Goal: Transaction & Acquisition: Download file/media

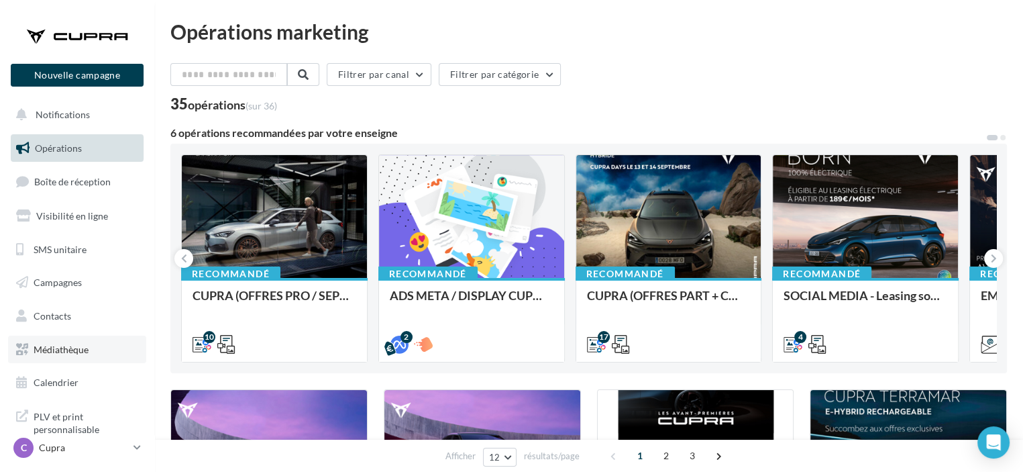
click at [79, 356] on link "Médiathèque" at bounding box center [77, 349] width 138 height 28
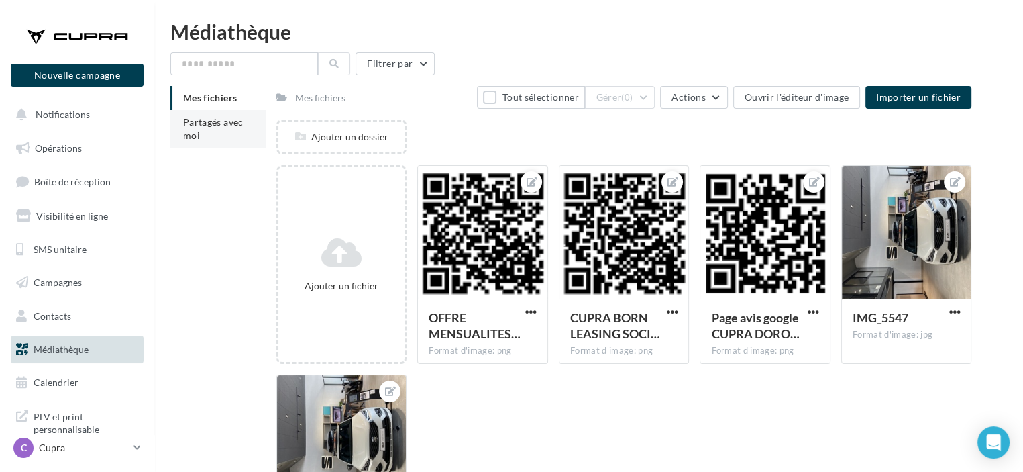
click at [233, 122] on span "Partagés avec moi" at bounding box center [213, 128] width 60 height 25
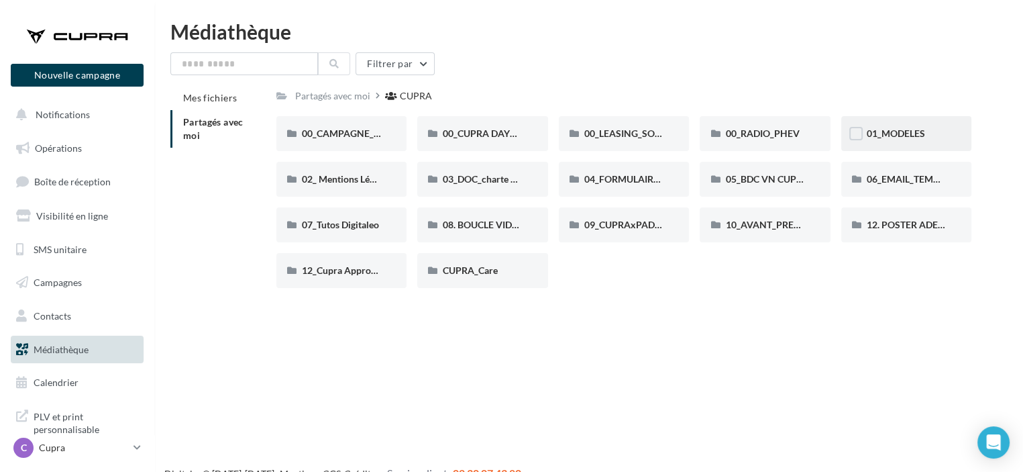
click at [894, 142] on div "01_MODELES" at bounding box center [906, 133] width 131 height 35
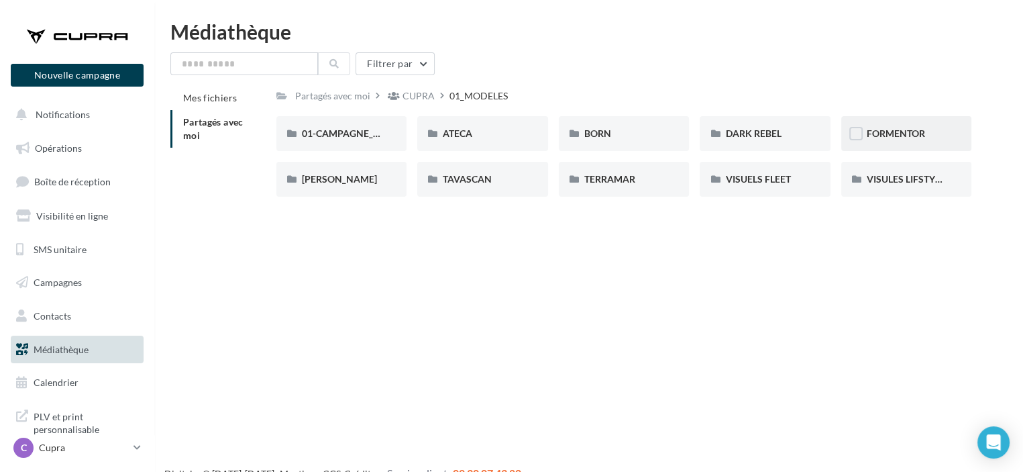
click at [887, 147] on div "FORMENTOR" at bounding box center [906, 133] width 131 height 35
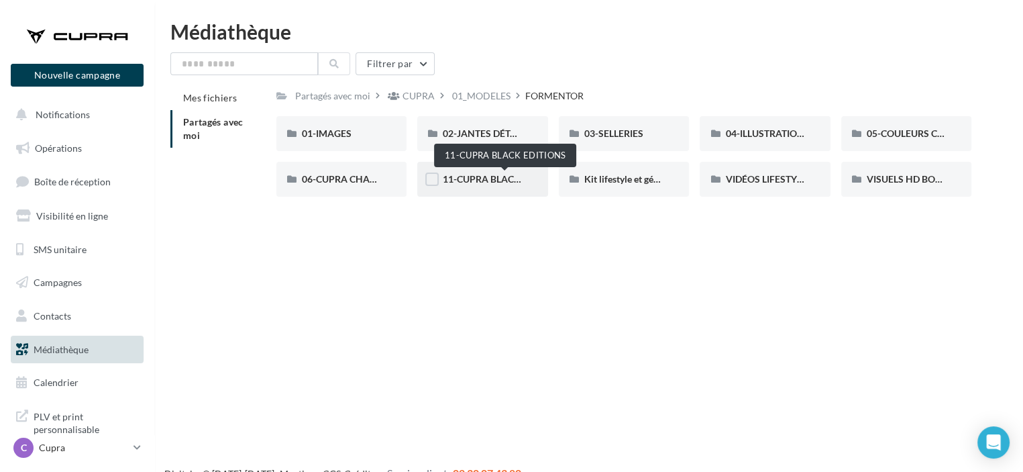
click at [482, 174] on span "11-CUPRA BLACK EDITIONS" at bounding box center [504, 178] width 123 height 11
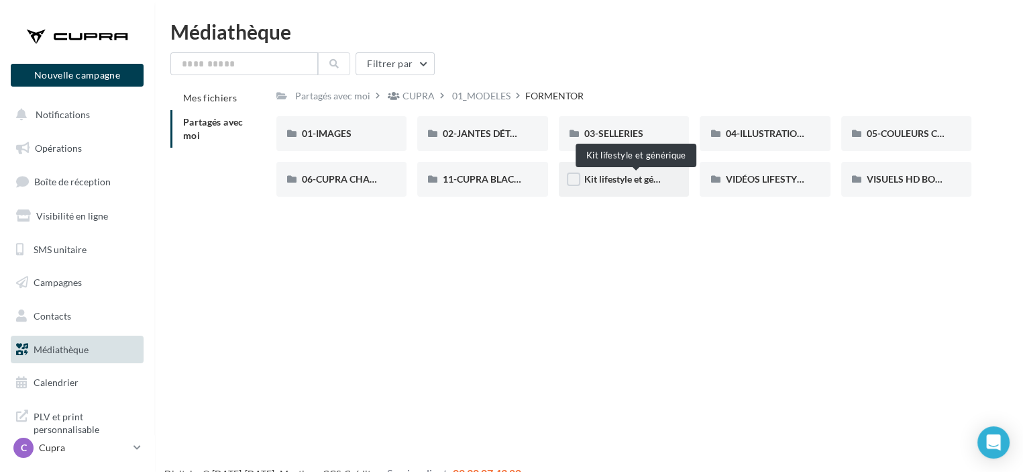
click at [639, 182] on span "Kit lifestyle et générique" at bounding box center [634, 178] width 101 height 11
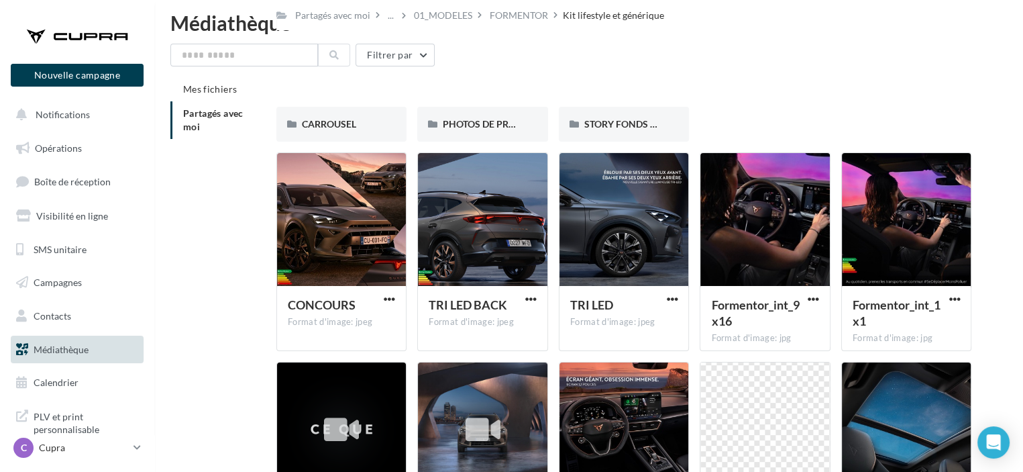
scroll to position [166, 0]
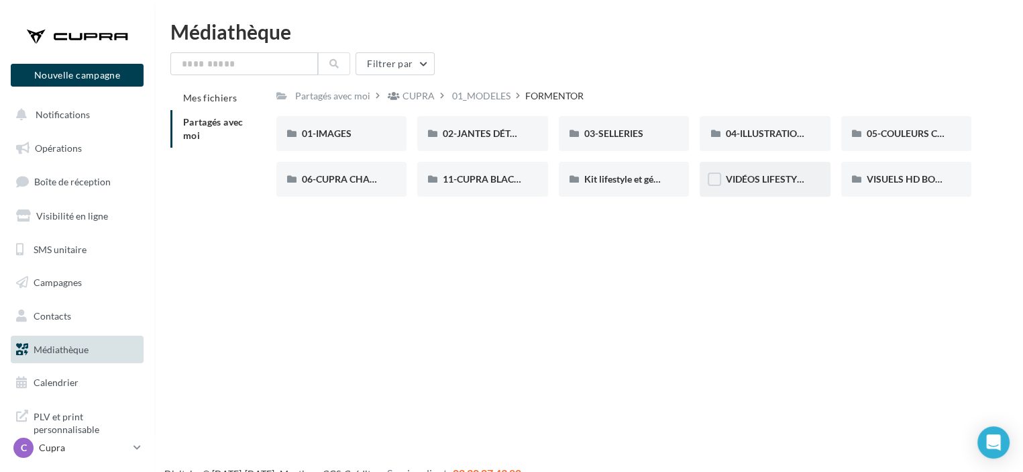
click at [776, 193] on div "VIDÉOS LIFESTYLE" at bounding box center [765, 179] width 131 height 35
click at [921, 180] on span "VISUELS HD BORMURES" at bounding box center [920, 178] width 107 height 11
click at [342, 187] on div "06-CUPRA CHARGER" at bounding box center [341, 179] width 131 height 35
click at [874, 139] on span "05-COULEURS CARROSSERIES" at bounding box center [933, 132] width 132 height 11
click at [360, 180] on span "06-CUPRA CHARGER" at bounding box center [348, 178] width 92 height 11
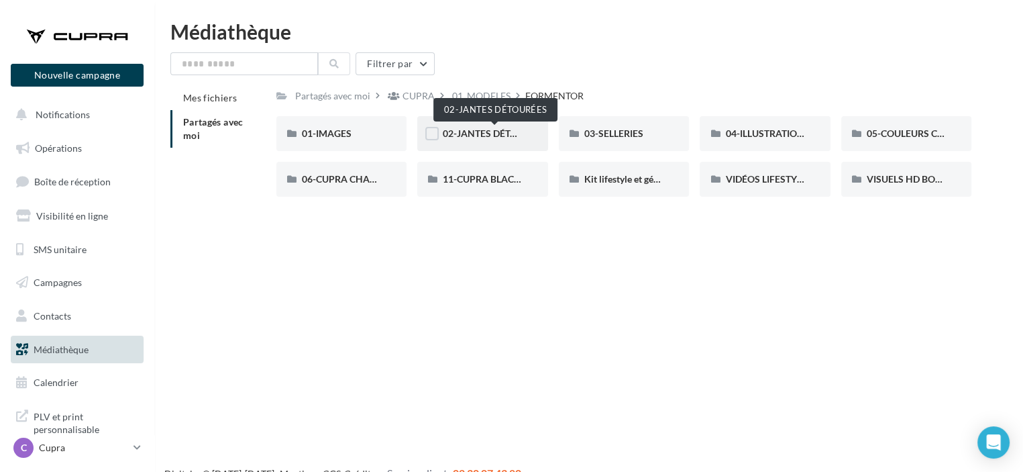
click at [493, 132] on span "02-JANTES DÉTOURÉES" at bounding box center [494, 132] width 103 height 11
click at [358, 131] on div "01-IMAGES" at bounding box center [342, 133] width 80 height 13
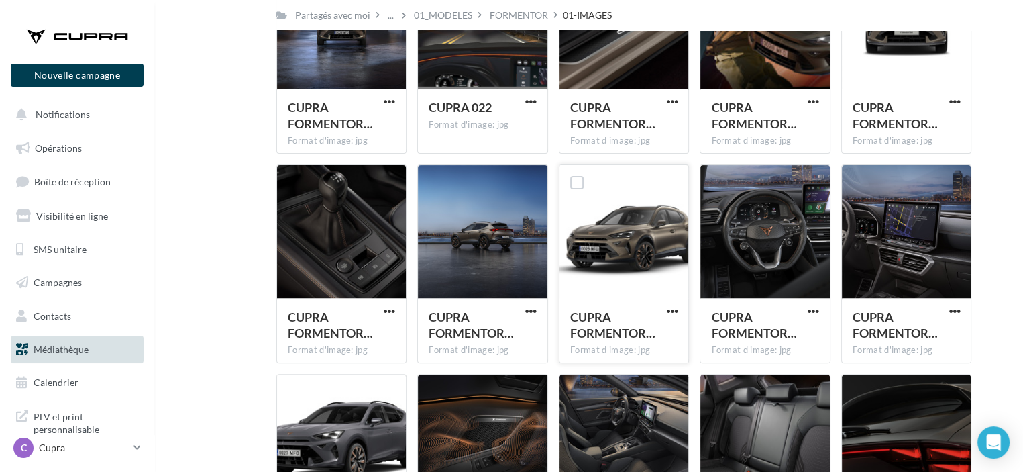
scroll to position [403, 0]
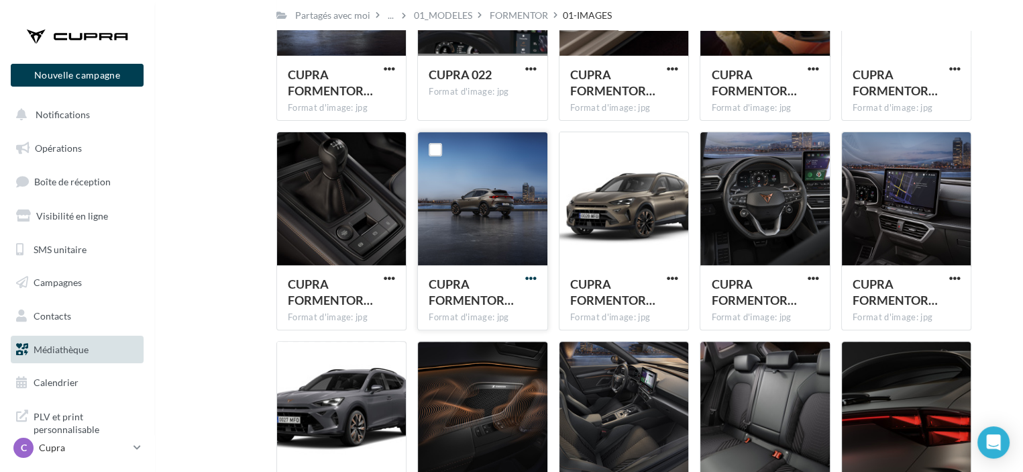
click at [528, 281] on span "button" at bounding box center [530, 277] width 11 height 11
click at [499, 303] on button "Télécharger" at bounding box center [472, 305] width 134 height 35
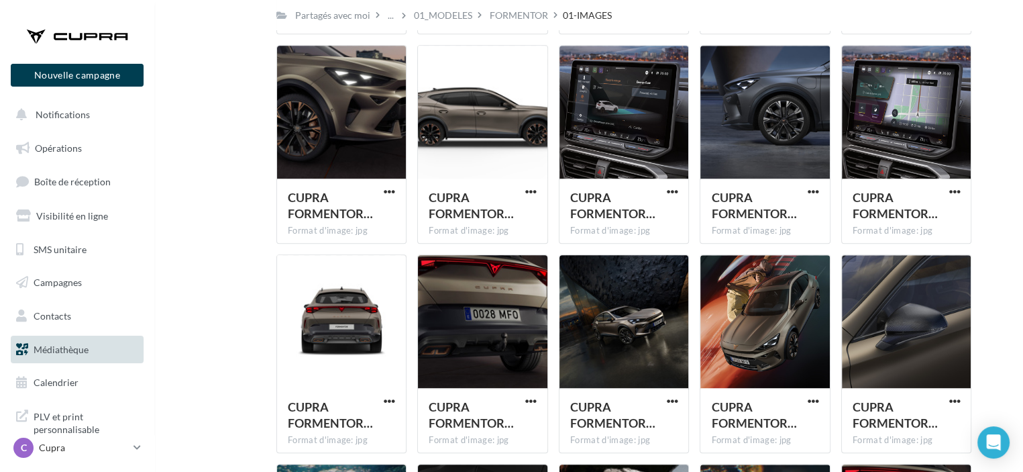
scroll to position [1141, 0]
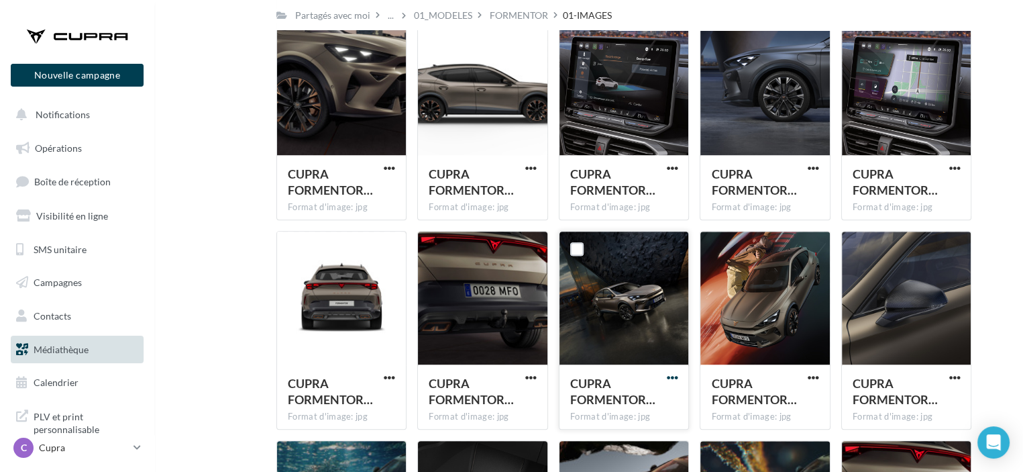
click at [669, 377] on span "button" at bounding box center [671, 377] width 11 height 11
click at [626, 394] on button "Télécharger" at bounding box center [613, 404] width 134 height 35
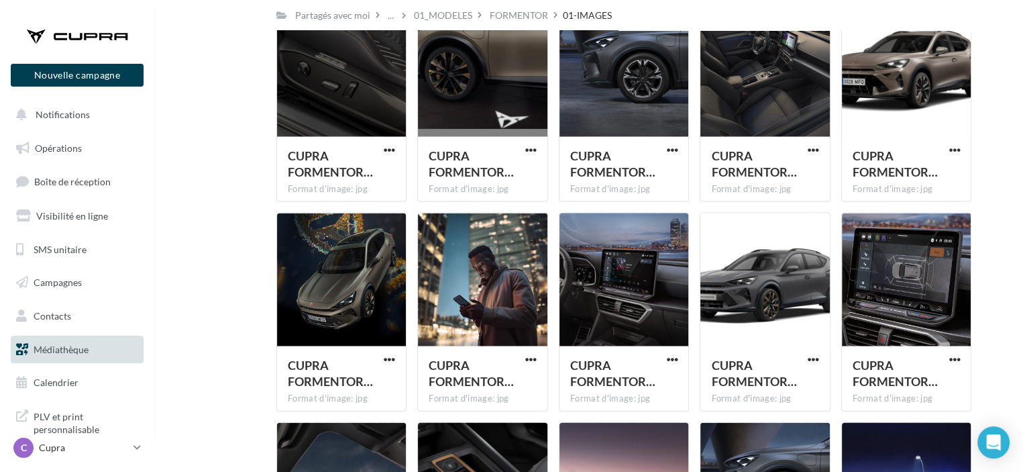
scroll to position [3019, 0]
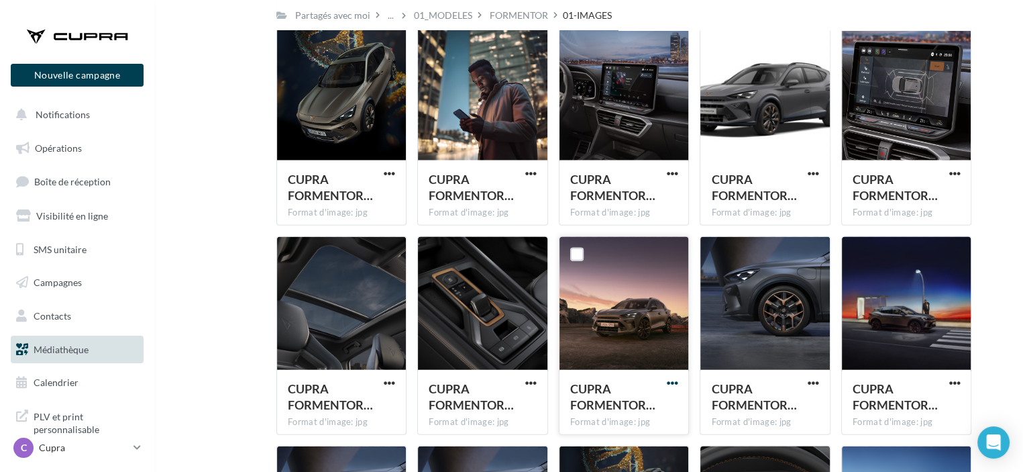
click at [670, 383] on span "button" at bounding box center [671, 382] width 11 height 11
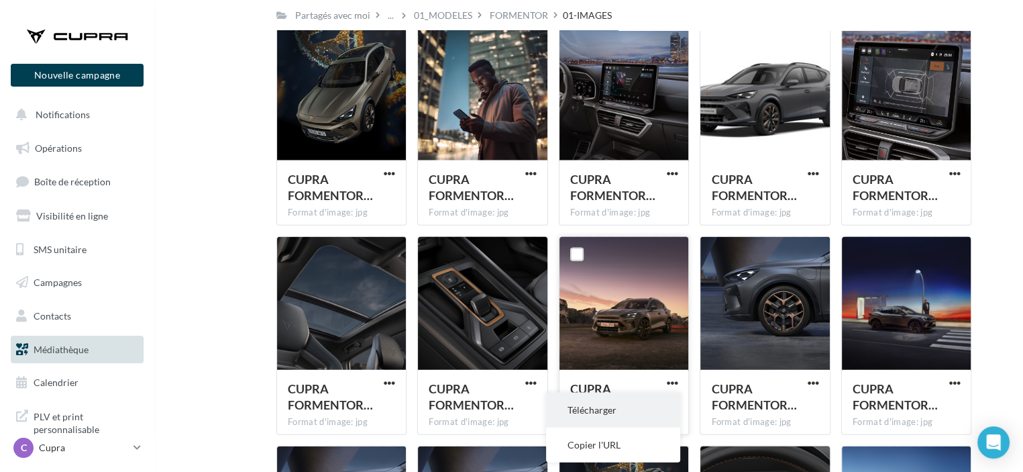
click at [615, 410] on button "Télécharger" at bounding box center [613, 410] width 134 height 35
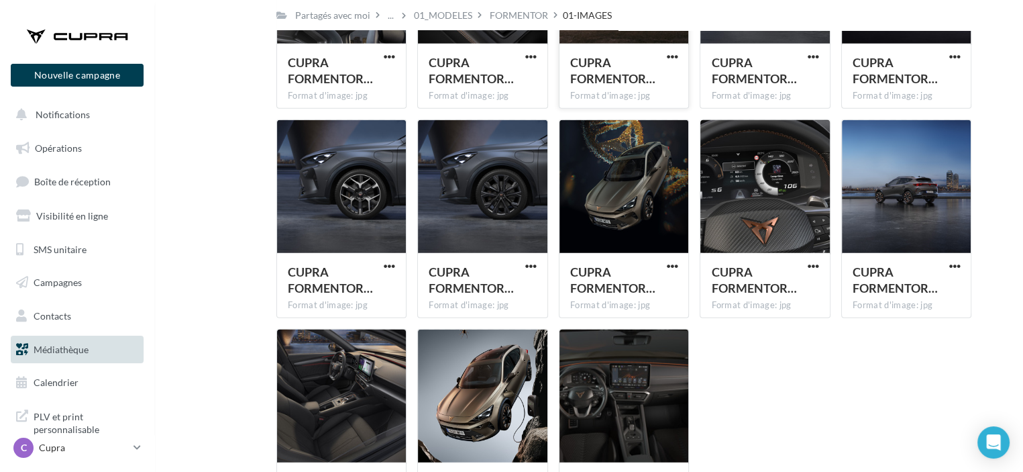
scroll to position [3470, 0]
